Goal: Browse casually: Explore the website without a specific task or goal

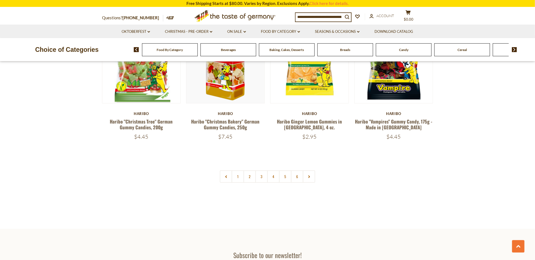
scroll to position [1159, 0]
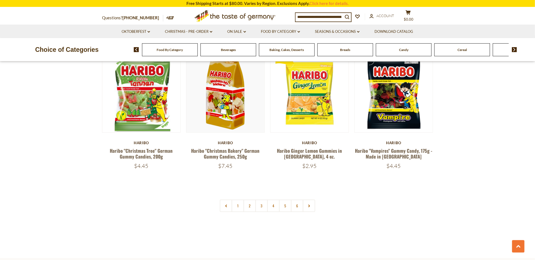
click at [198, 49] on div "Candy" at bounding box center [170, 49] width 56 height 13
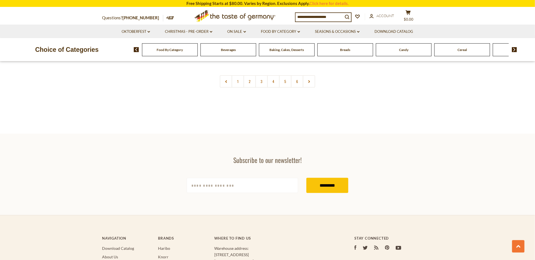
scroll to position [1238, 0]
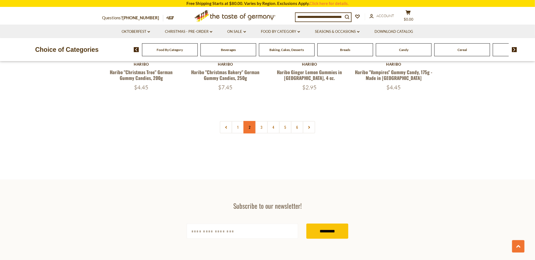
click at [250, 121] on link "2" at bounding box center [250, 127] width 12 height 12
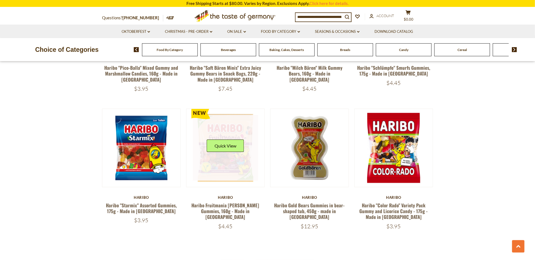
scroll to position [1218, 0]
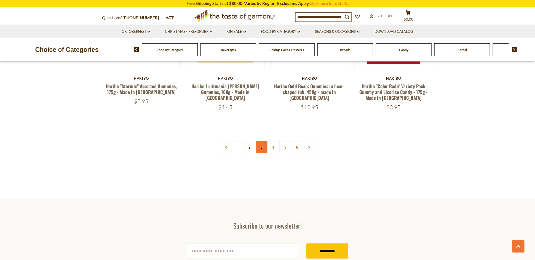
click at [262, 141] on link "3" at bounding box center [262, 147] width 12 height 12
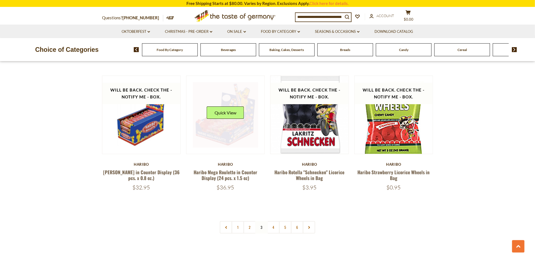
scroll to position [1162, 0]
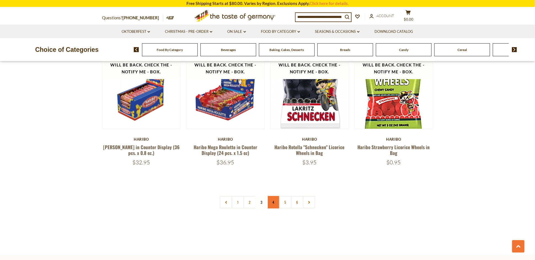
click at [274, 196] on link "4" at bounding box center [273, 202] width 12 height 12
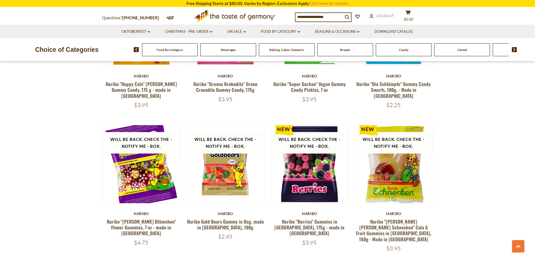
scroll to position [1107, 0]
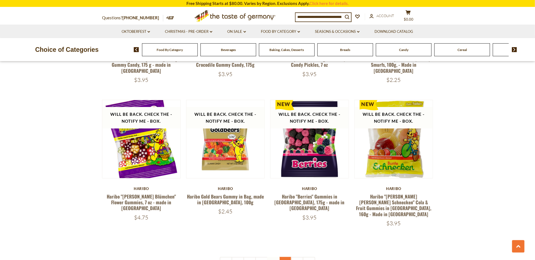
click at [288, 257] on link "5" at bounding box center [285, 263] width 12 height 12
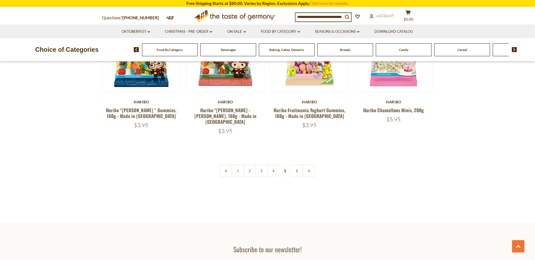
scroll to position [1190, 0]
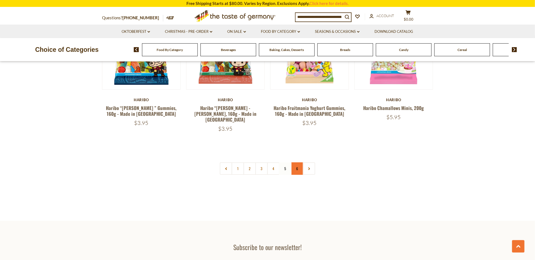
click at [299, 163] on link "6" at bounding box center [297, 169] width 12 height 12
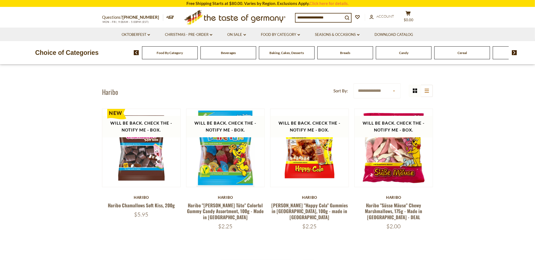
scroll to position [0, 0]
